Goal: Task Accomplishment & Management: Manage account settings

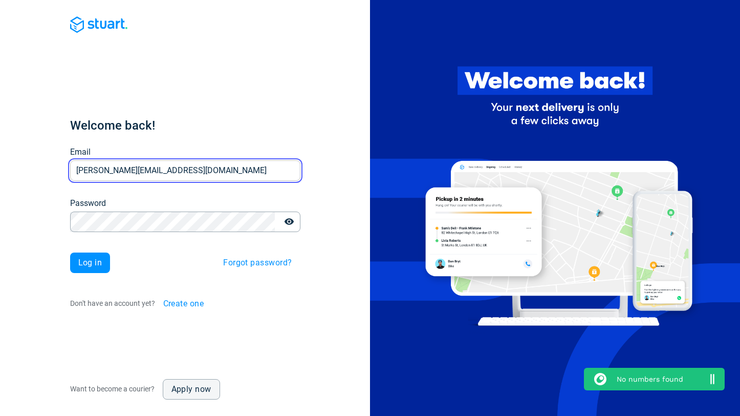
click at [141, 174] on input "[PERSON_NAME][EMAIL_ADDRESS][DOMAIN_NAME]" at bounding box center [185, 171] width 230 height 20
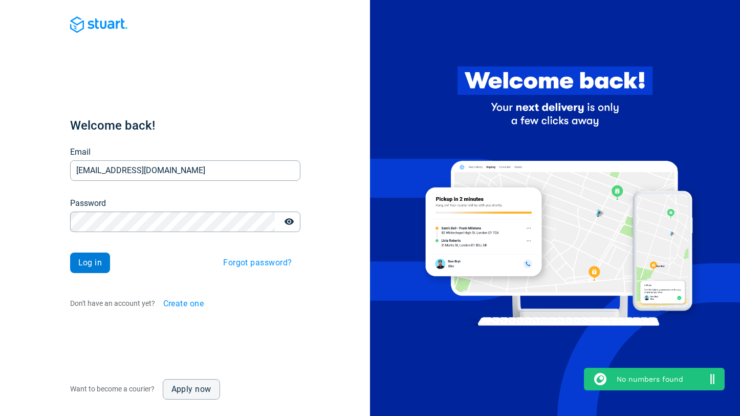
click at [86, 262] on span "Log in" at bounding box center [90, 263] width 24 height 8
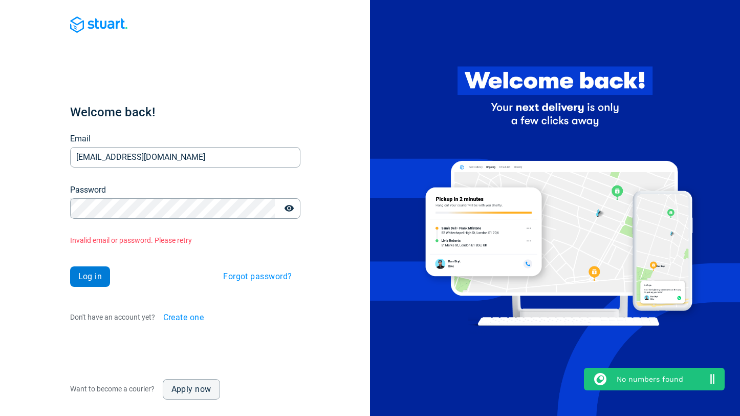
click at [81, 275] on span "Log in" at bounding box center [90, 276] width 24 height 8
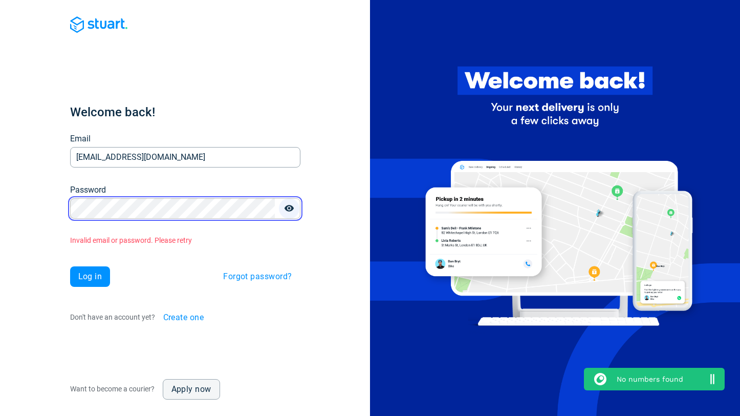
click at [292, 210] on icon "button" at bounding box center [289, 208] width 10 height 10
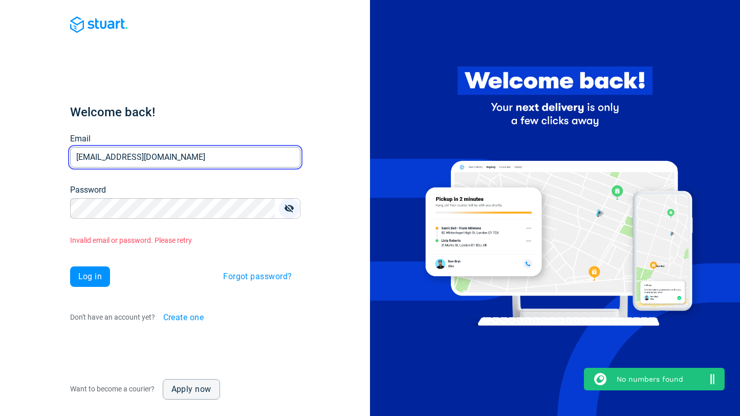
click at [176, 158] on input "[EMAIL_ADDRESS][DOMAIN_NAME]" at bounding box center [185, 157] width 230 height 20
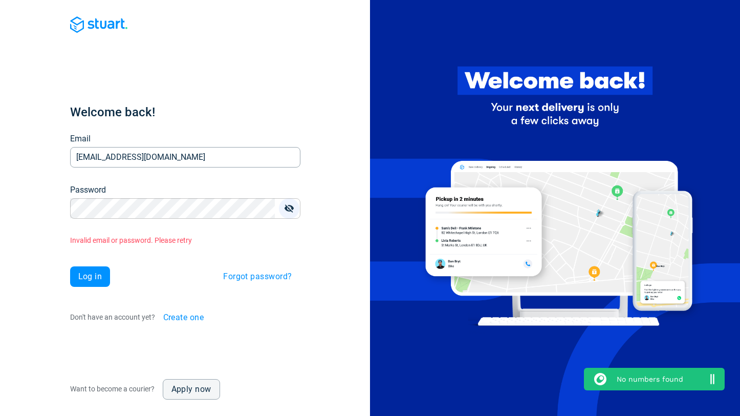
click at [46, 189] on div "Welcome back! Email [EMAIL_ADDRESS][DOMAIN_NAME] Email Password Password Invali…" at bounding box center [185, 208] width 370 height 416
click at [141, 159] on input "[EMAIL_ADDRESS][DOMAIN_NAME]" at bounding box center [185, 157] width 230 height 20
click at [148, 218] on div "Welcome back! Email [PERSON_NAME][EMAIL_ADDRESS][DOMAIN_NAME] Email Password Pa…" at bounding box center [185, 216] width 230 height 224
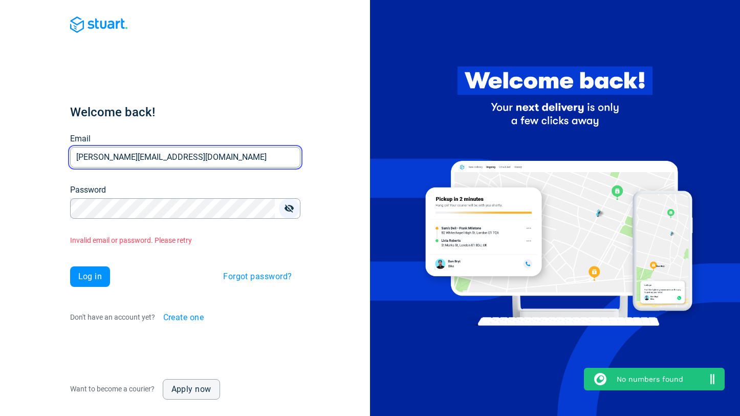
type input "[EMAIL_ADDRESS][DOMAIN_NAME]"
click at [137, 160] on input "[EMAIL_ADDRESS][DOMAIN_NAME]" at bounding box center [185, 157] width 230 height 20
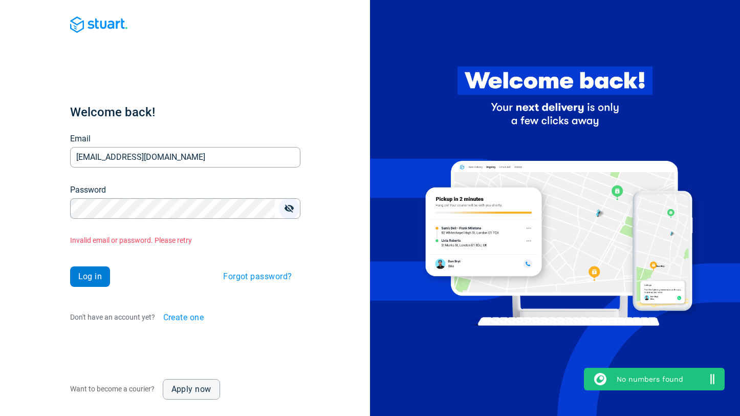
click at [77, 275] on button "Log in" at bounding box center [90, 276] width 40 height 20
